Goal: Task Accomplishment & Management: Complete application form

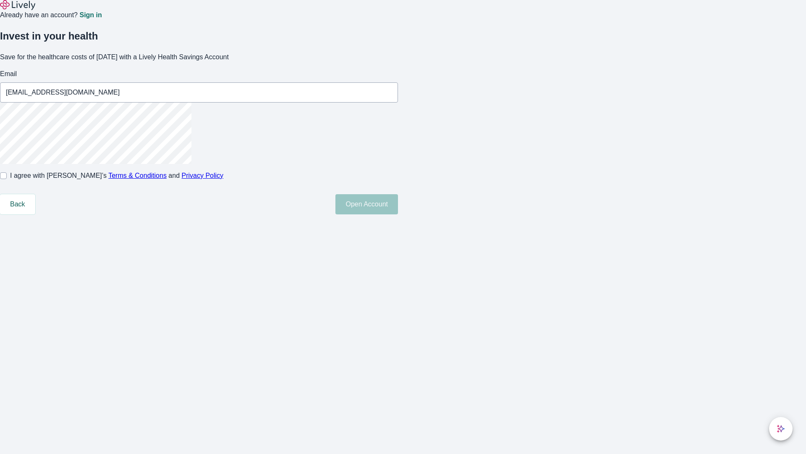
click at [7, 179] on input "I agree with Lively’s Terms & Conditions and Privacy Policy" at bounding box center [3, 175] width 7 height 7
checkbox input "true"
click at [398, 214] on button "Open Account" at bounding box center [367, 204] width 63 height 20
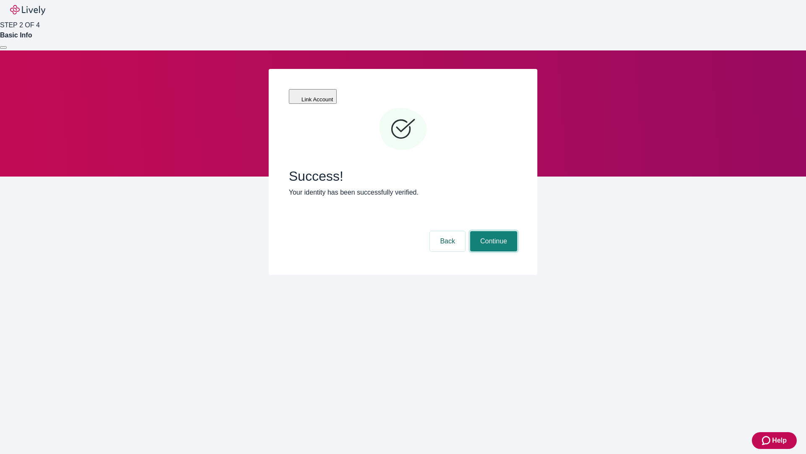
click at [493, 231] on button "Continue" at bounding box center [493, 241] width 47 height 20
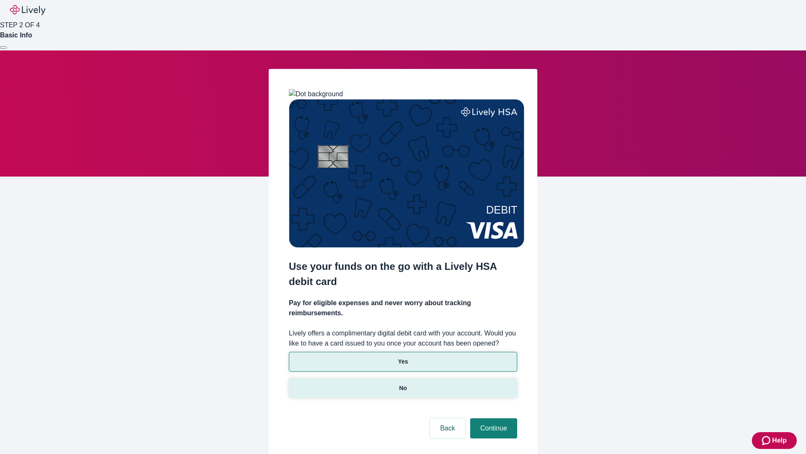
click at [403, 383] on p "No" at bounding box center [403, 387] width 8 height 9
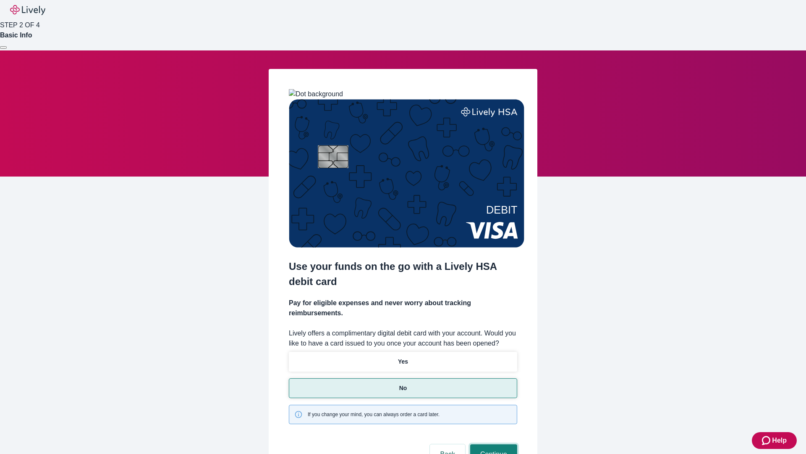
click at [493, 444] on button "Continue" at bounding box center [493, 454] width 47 height 20
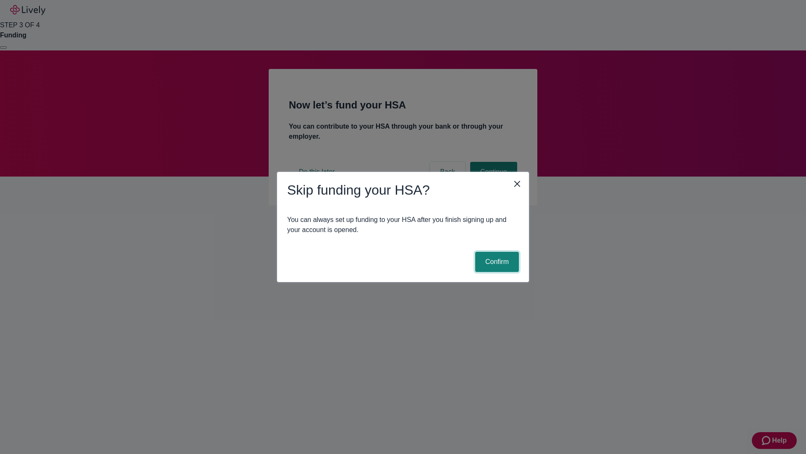
click at [496, 262] on button "Confirm" at bounding box center [497, 262] width 44 height 20
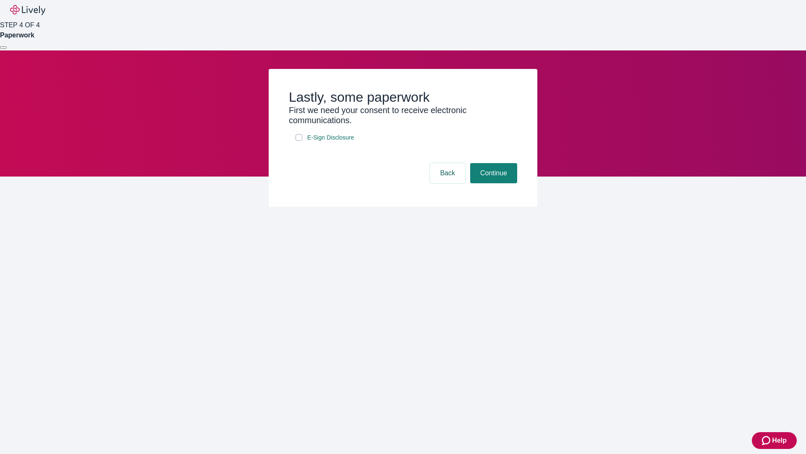
click at [299, 141] on input "E-Sign Disclosure" at bounding box center [299, 137] width 7 height 7
checkbox input "true"
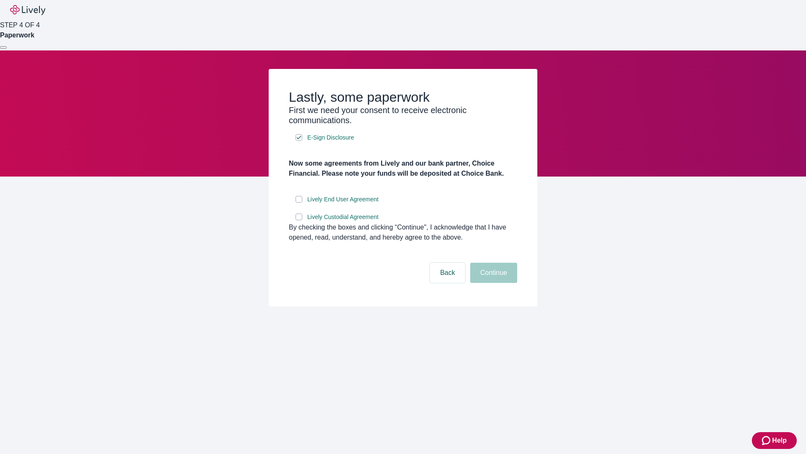
click at [299, 202] on input "Lively End User Agreement" at bounding box center [299, 199] width 7 height 7
checkbox input "true"
click at [299, 220] on input "Lively Custodial Agreement" at bounding box center [299, 216] width 7 height 7
checkbox input "true"
click at [493, 283] on button "Continue" at bounding box center [493, 272] width 47 height 20
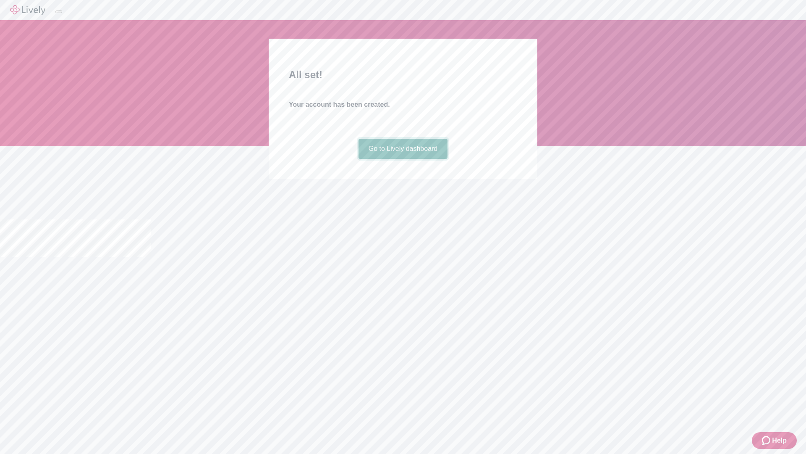
click at [403, 159] on link "Go to Lively dashboard" at bounding box center [403, 149] width 89 height 20
